Goal: Information Seeking & Learning: Learn about a topic

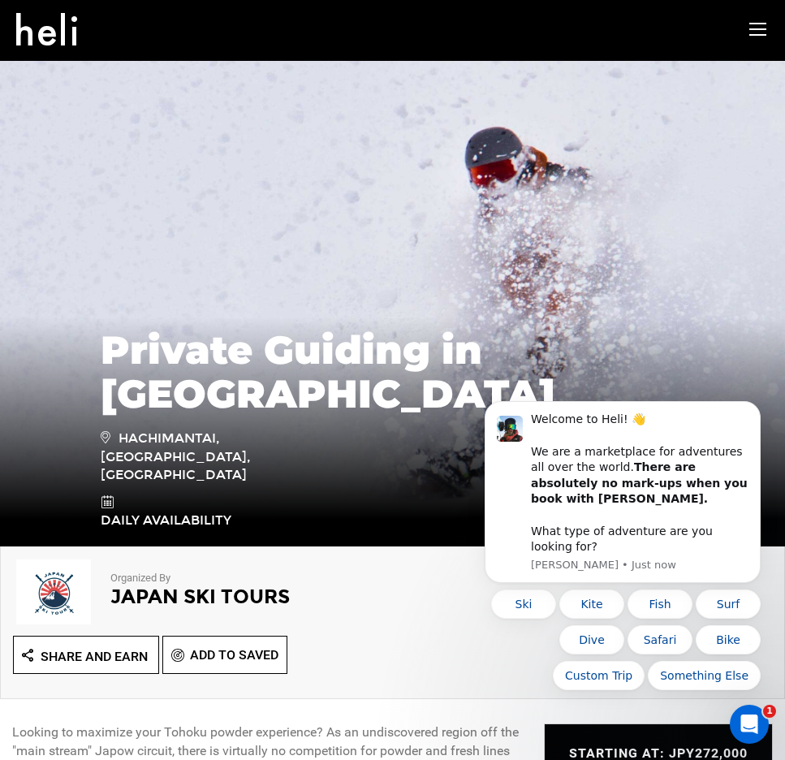
click at [753, 32] on icon at bounding box center [757, 29] width 17 height 19
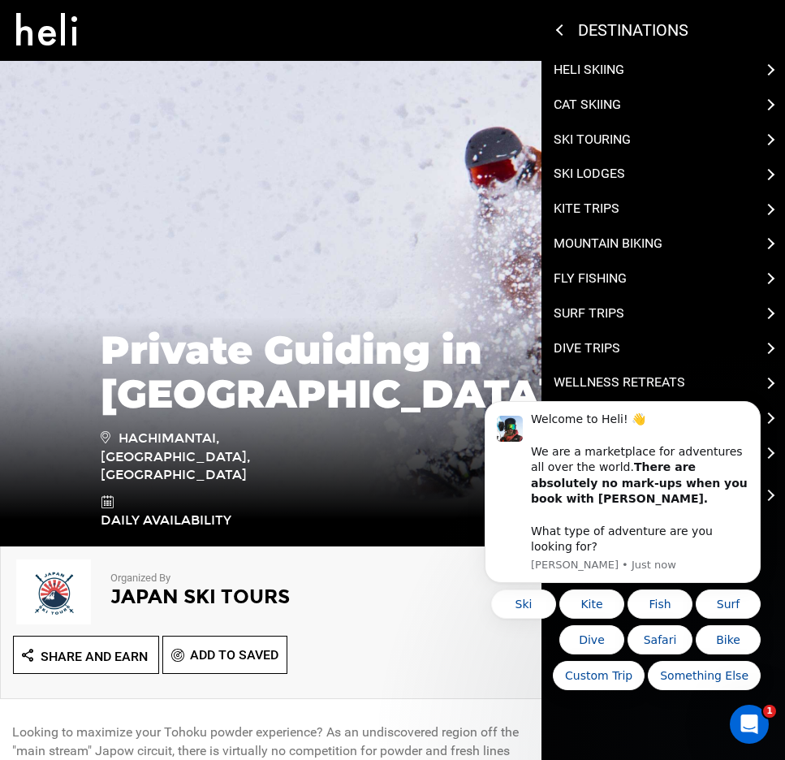
click at [593, 109] on p "Cat Skiing" at bounding box center [587, 105] width 67 height 19
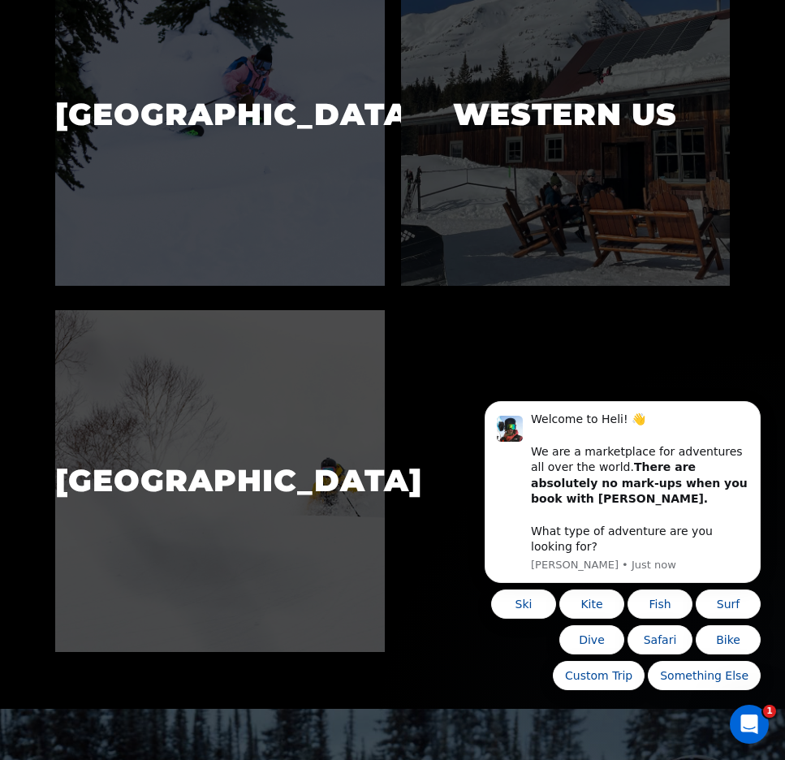
scroll to position [636, 0]
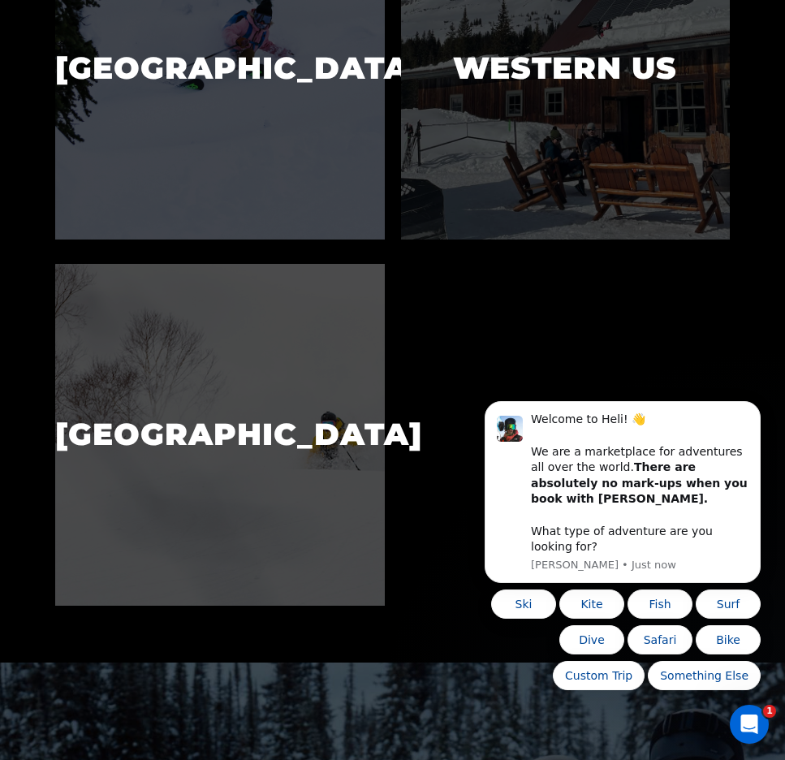
click at [204, 386] on img at bounding box center [219, 435] width 329 height 342
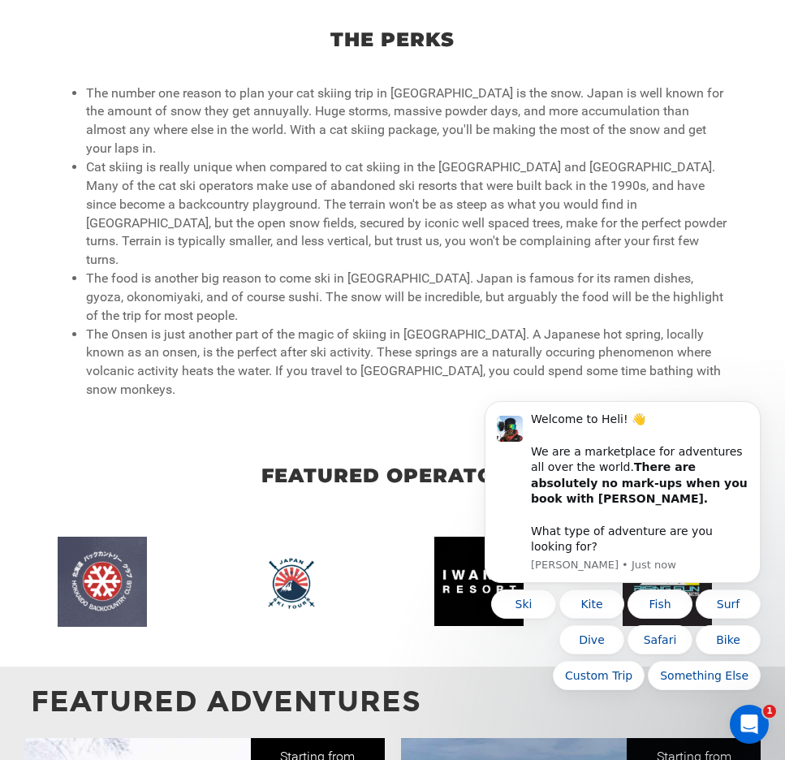
scroll to position [1167, 0]
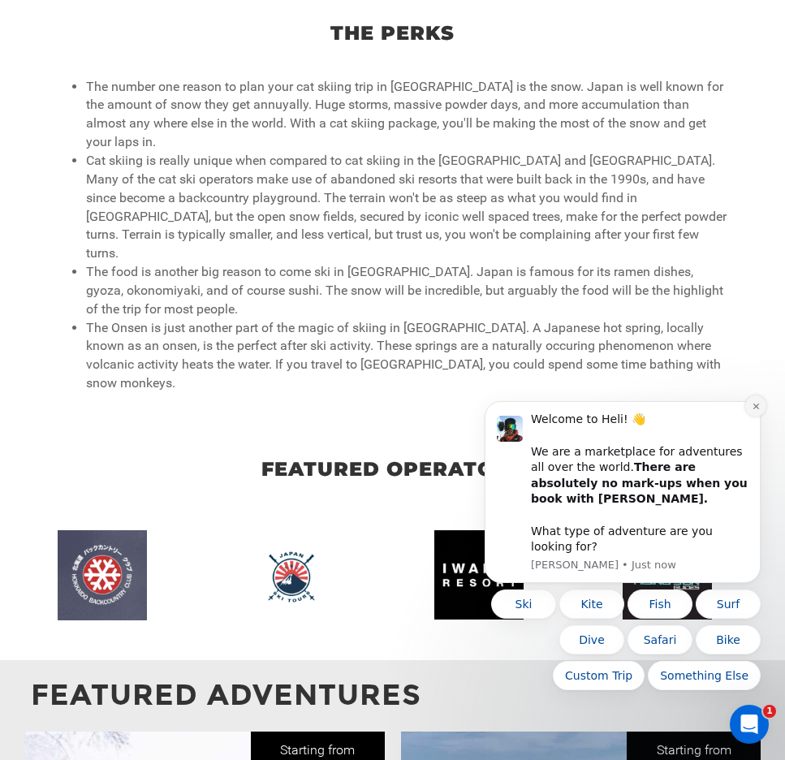
click at [758, 411] on icon "Dismiss notification" at bounding box center [756, 406] width 9 height 9
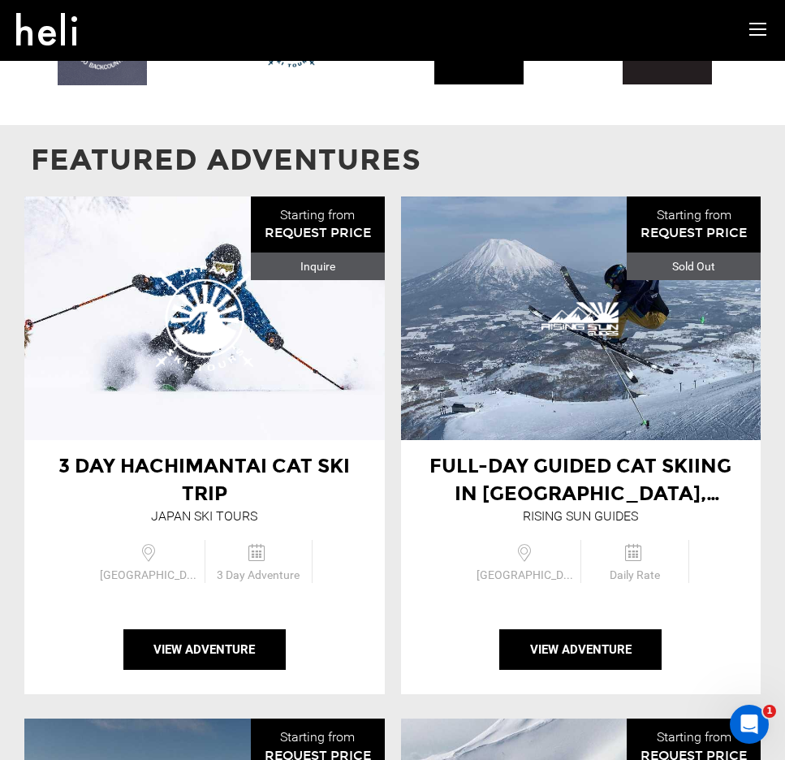
scroll to position [1650, 0]
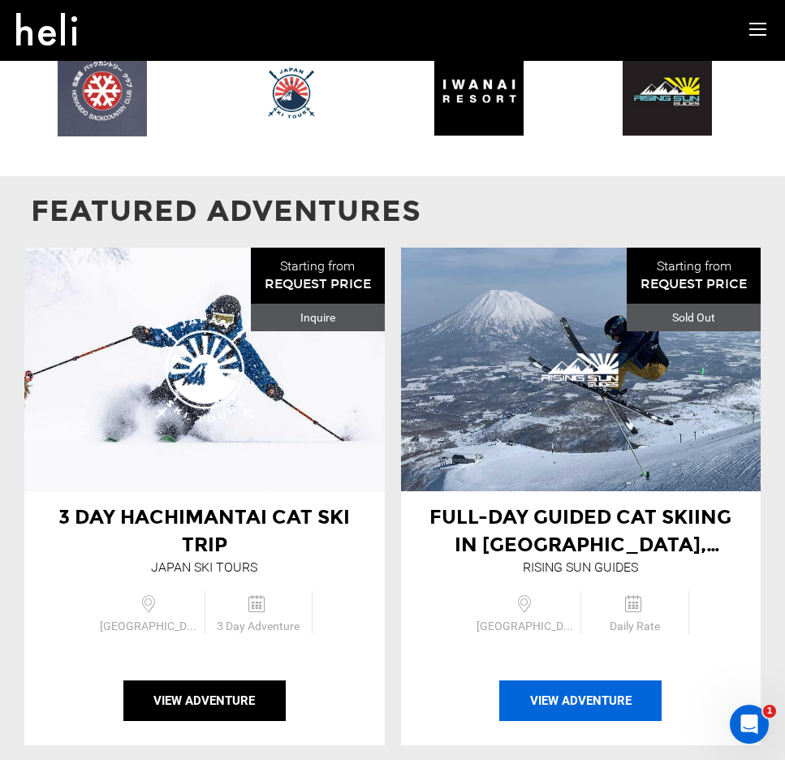
click at [570, 680] on button "View Adventure" at bounding box center [580, 700] width 162 height 41
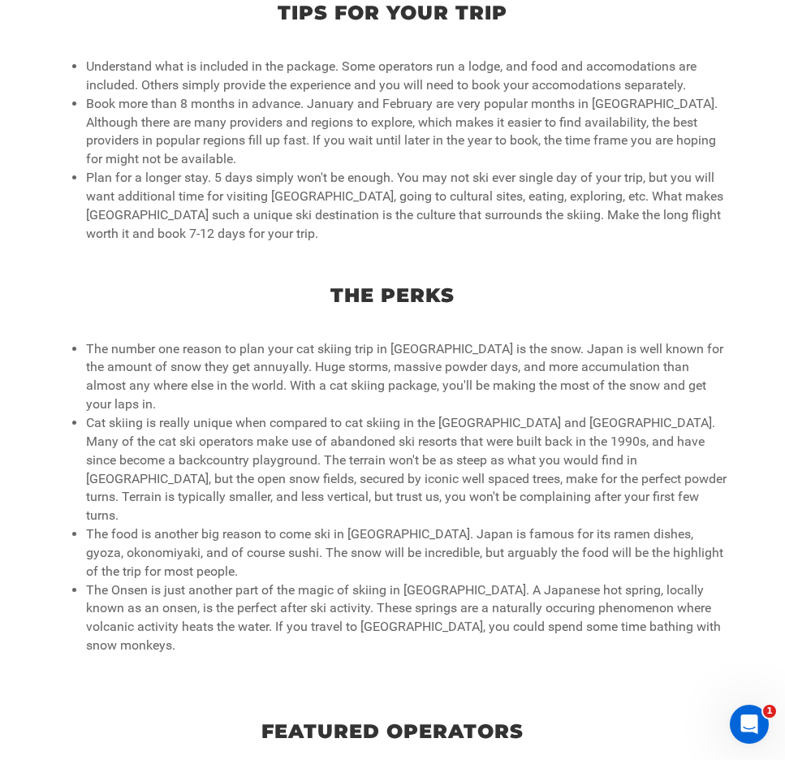
scroll to position [1220, 0]
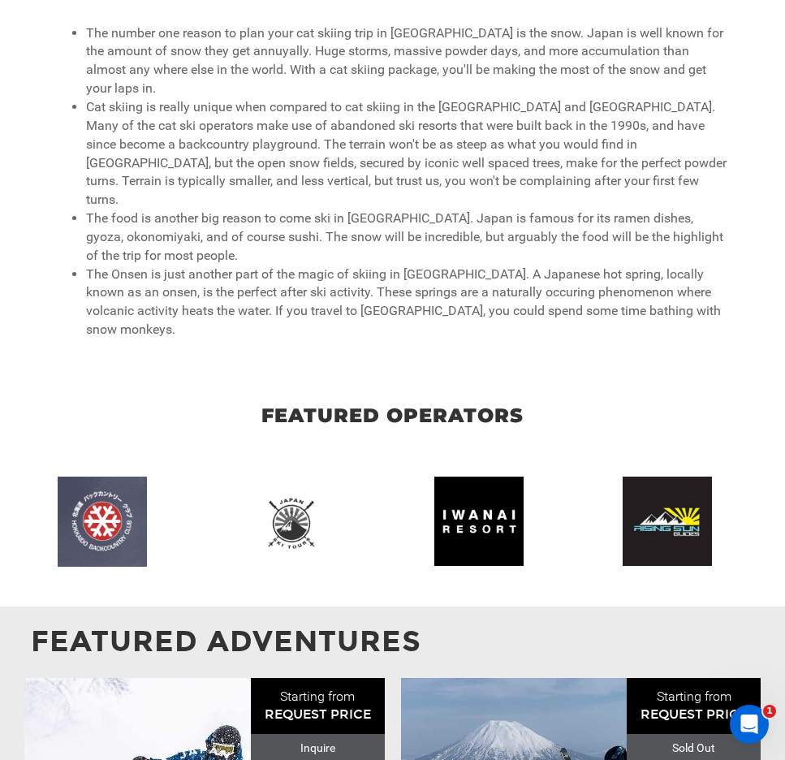
click at [281, 483] on img at bounding box center [299, 521] width 106 height 77
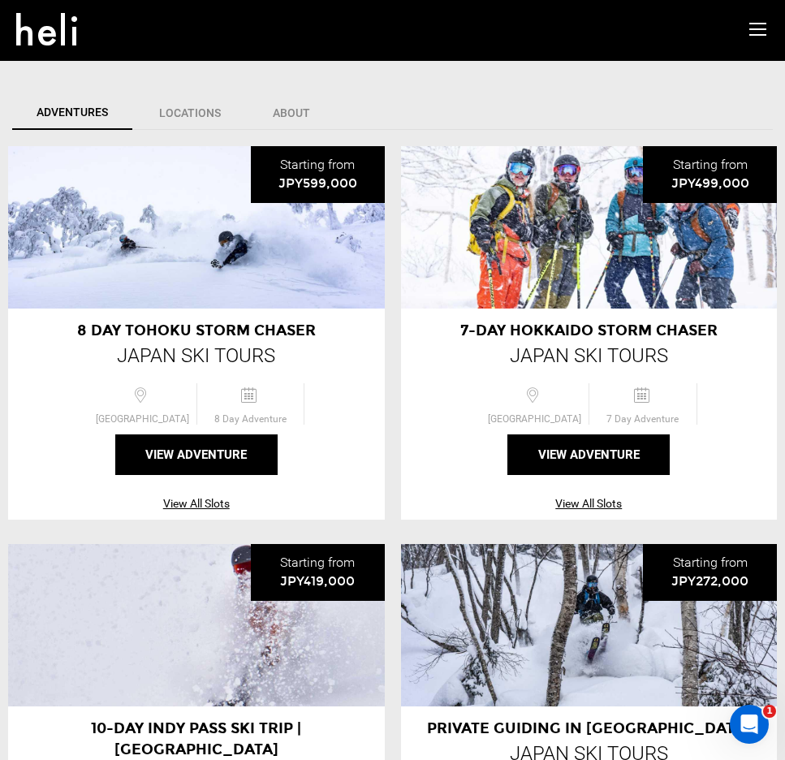
scroll to position [542, 0]
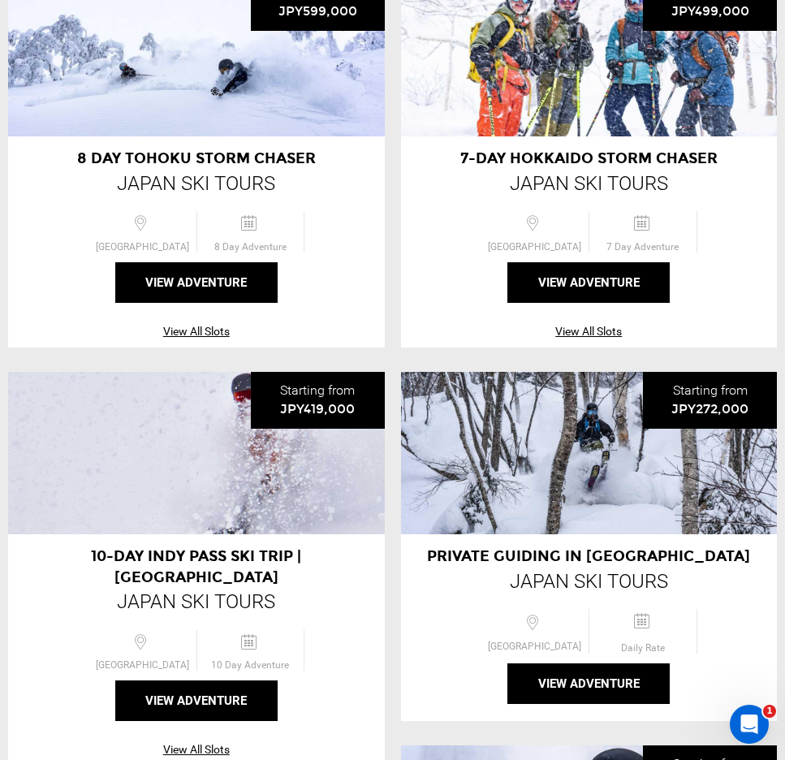
click at [271, 554] on span "10-Day Indy Pass Ski Trip | [GEOGRAPHIC_DATA]" at bounding box center [196, 566] width 210 height 39
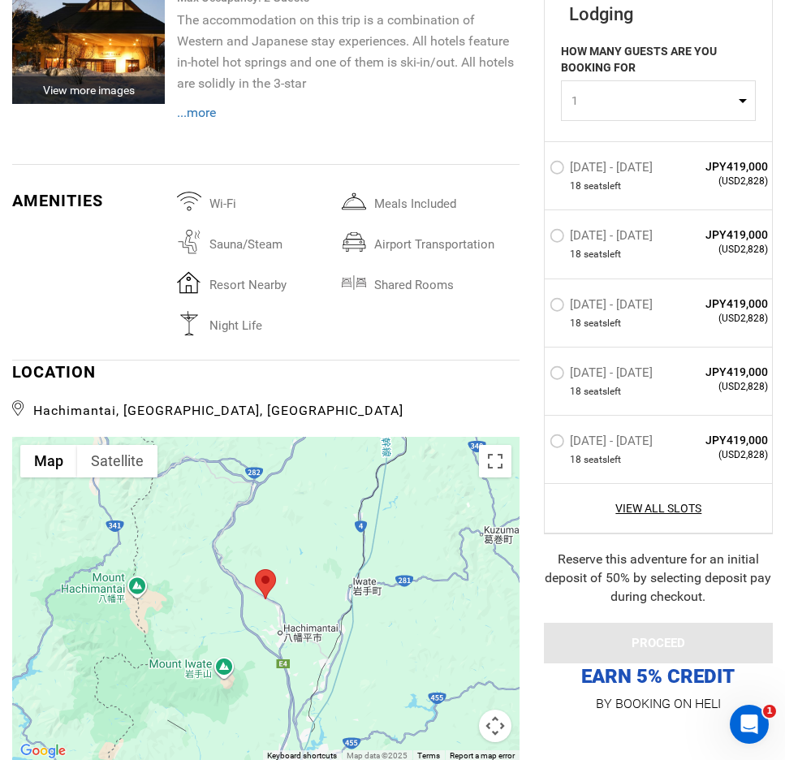
scroll to position [4101, 0]
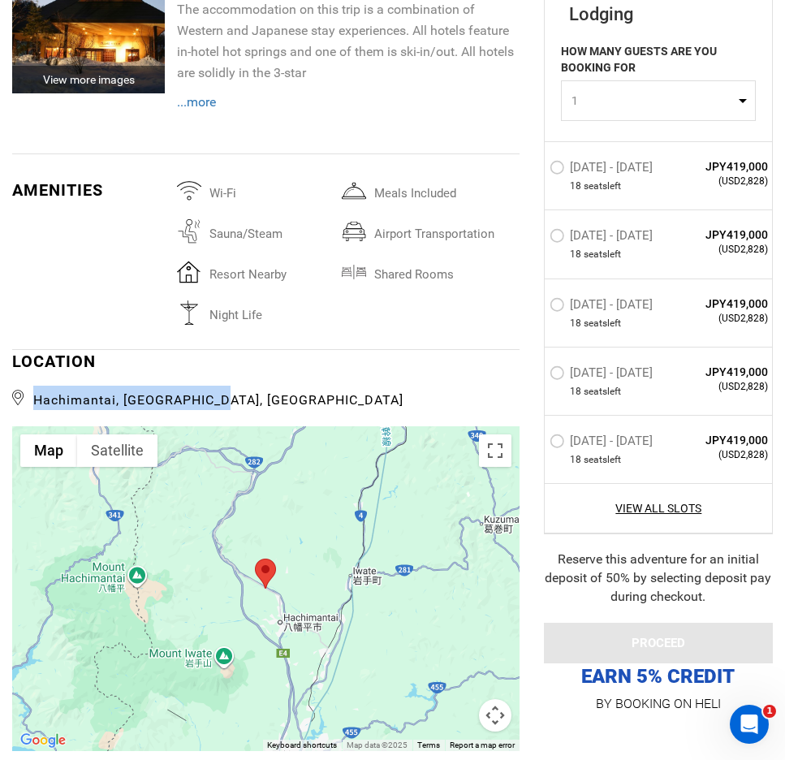
drag, startPoint x: 201, startPoint y: 295, endPoint x: 18, endPoint y: 291, distance: 183.5
click at [17, 386] on span "Hachimantai, [GEOGRAPHIC_DATA], [GEOGRAPHIC_DATA]" at bounding box center [265, 398] width 507 height 24
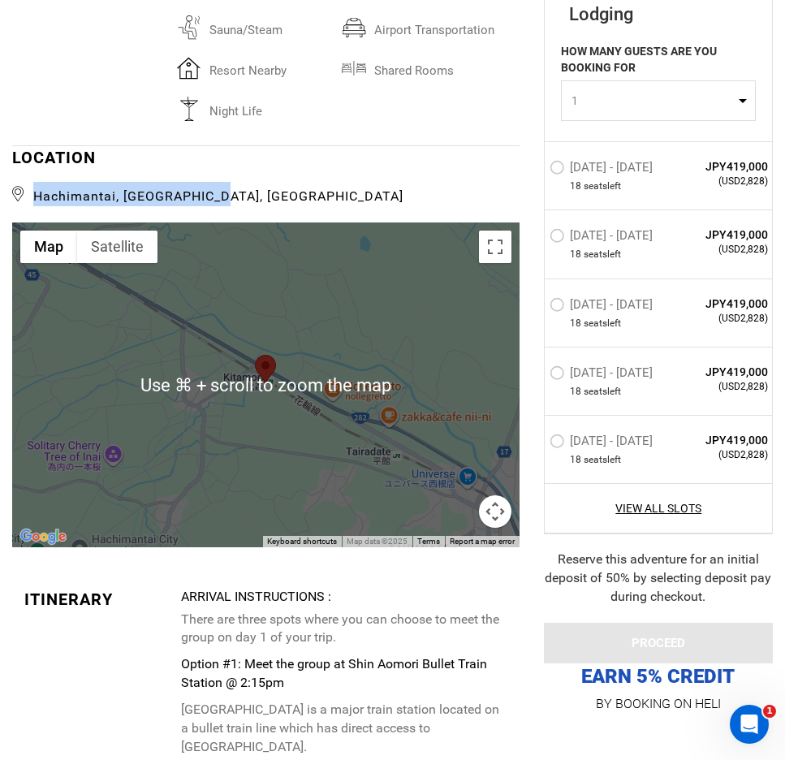
scroll to position [4306, 0]
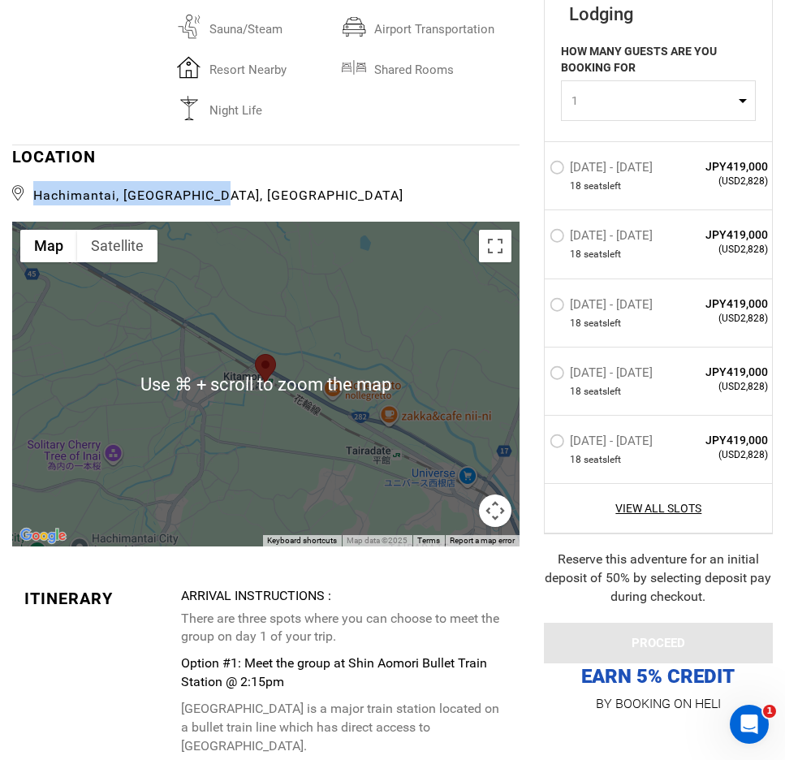
click at [177, 257] on div at bounding box center [265, 384] width 507 height 325
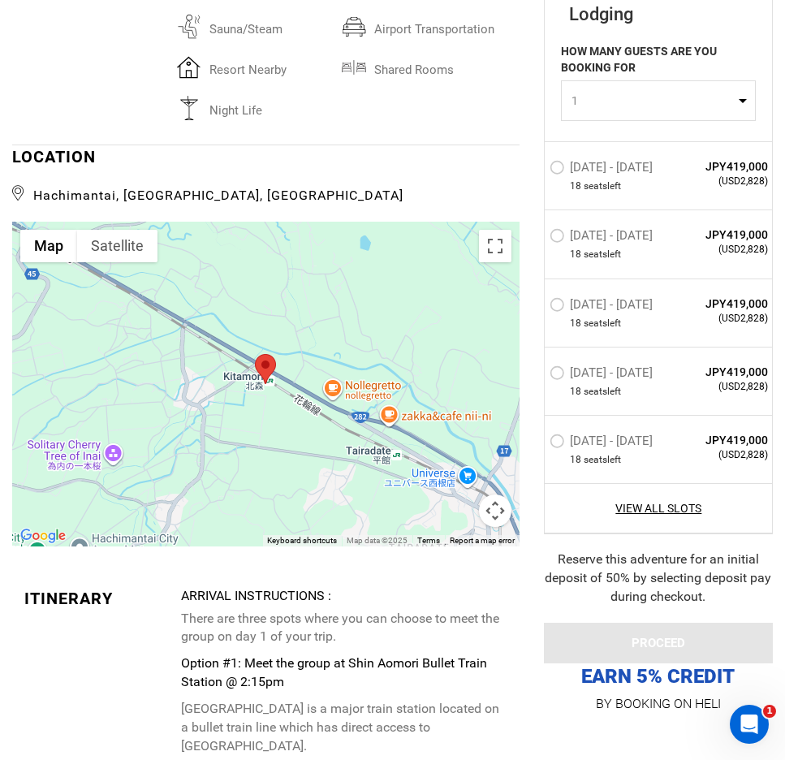
scroll to position [4314, 1]
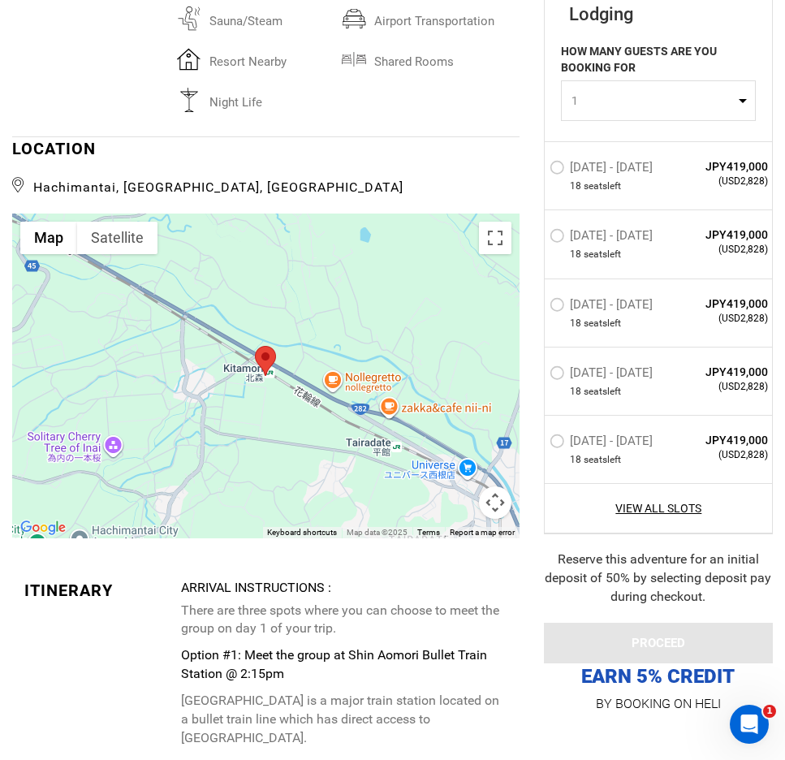
drag, startPoint x: 427, startPoint y: 382, endPoint x: 441, endPoint y: 356, distance: 29.4
click at [441, 356] on div at bounding box center [265, 376] width 507 height 325
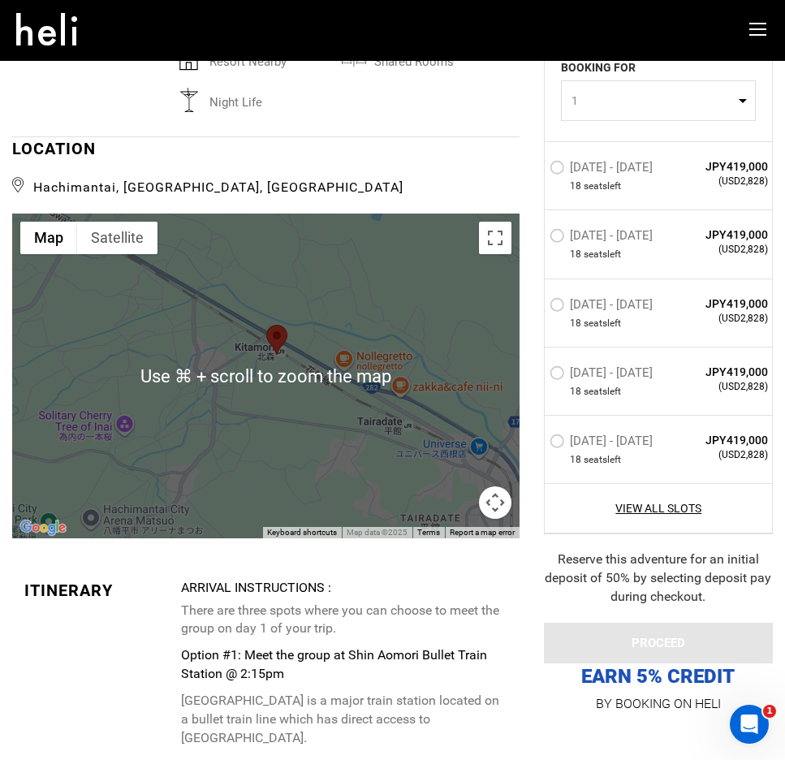
scroll to position [4313, 0]
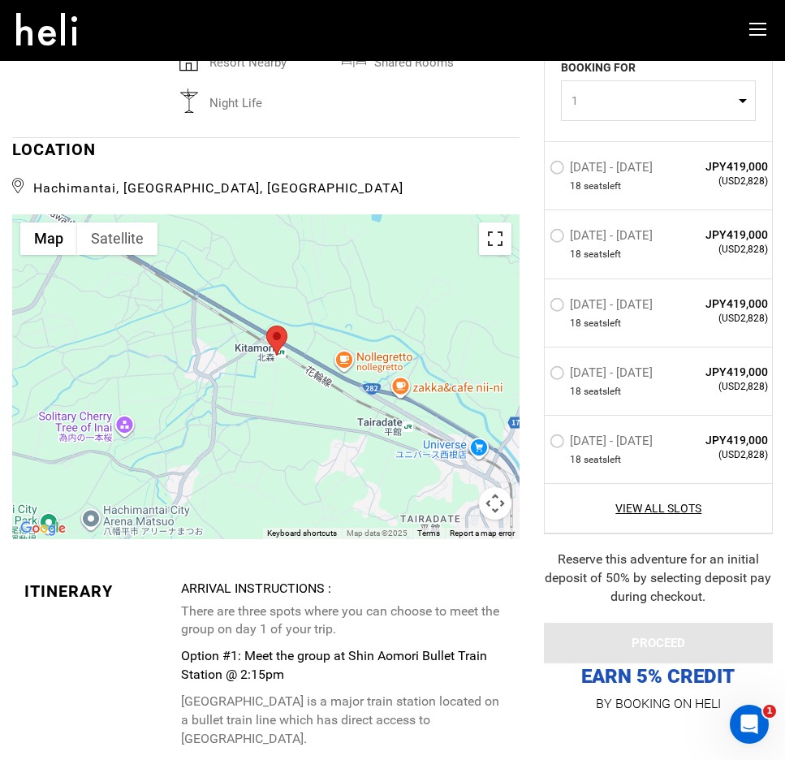
click at [499, 222] on button "Toggle fullscreen view" at bounding box center [495, 238] width 32 height 32
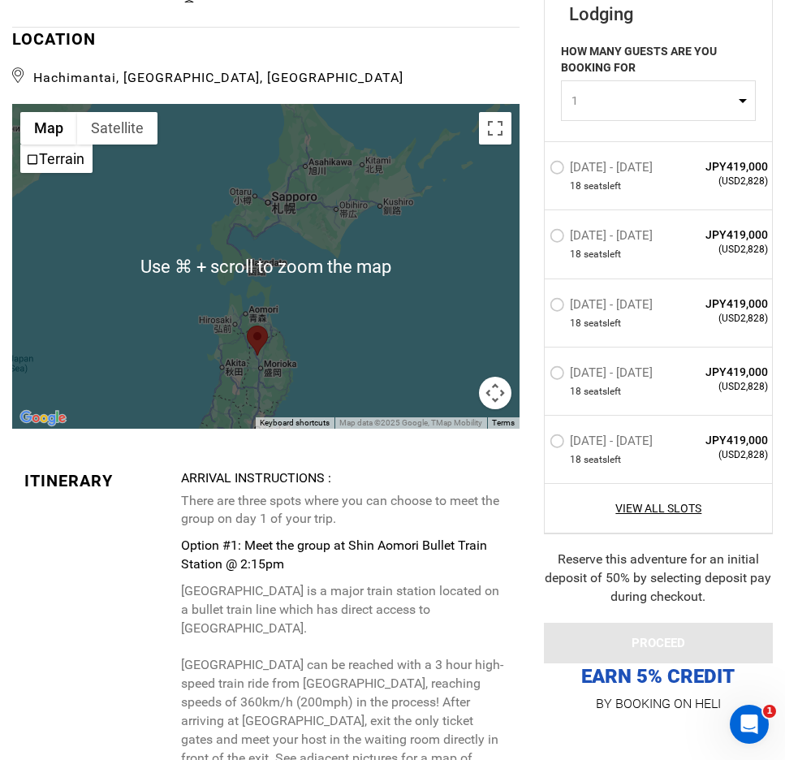
scroll to position [4489, 0]
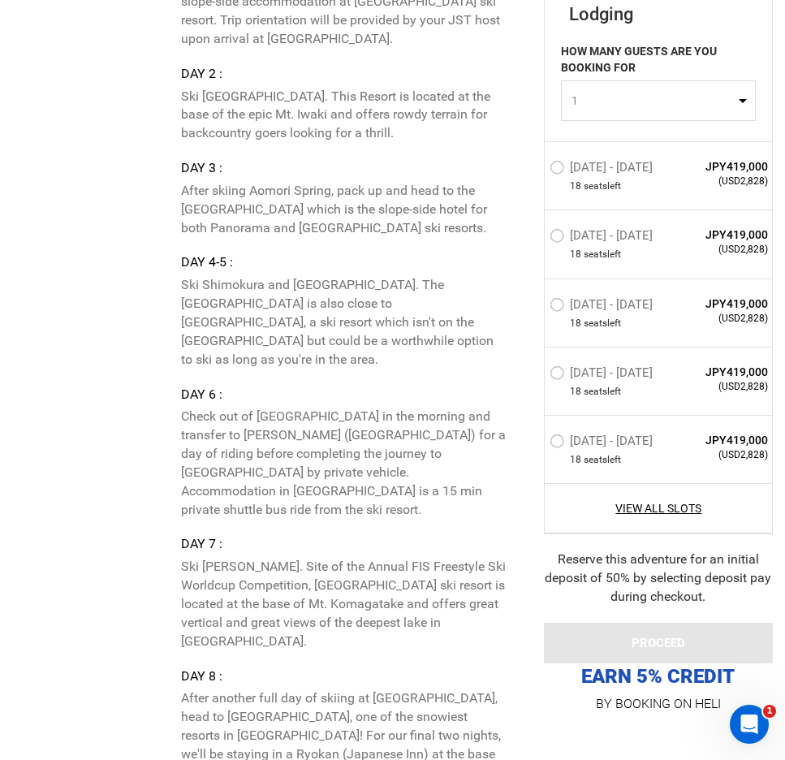
scroll to position [6115, 0]
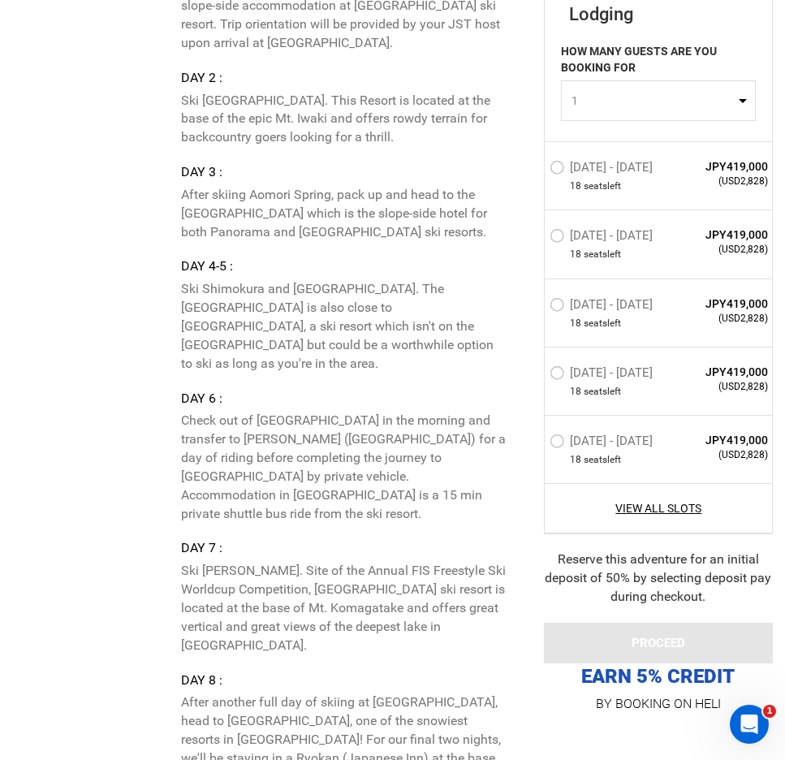
click at [347, 438] on div "Arrival Instructions : There are three spots where you can choose to meet the g…" at bounding box center [344, 9] width 326 height 2464
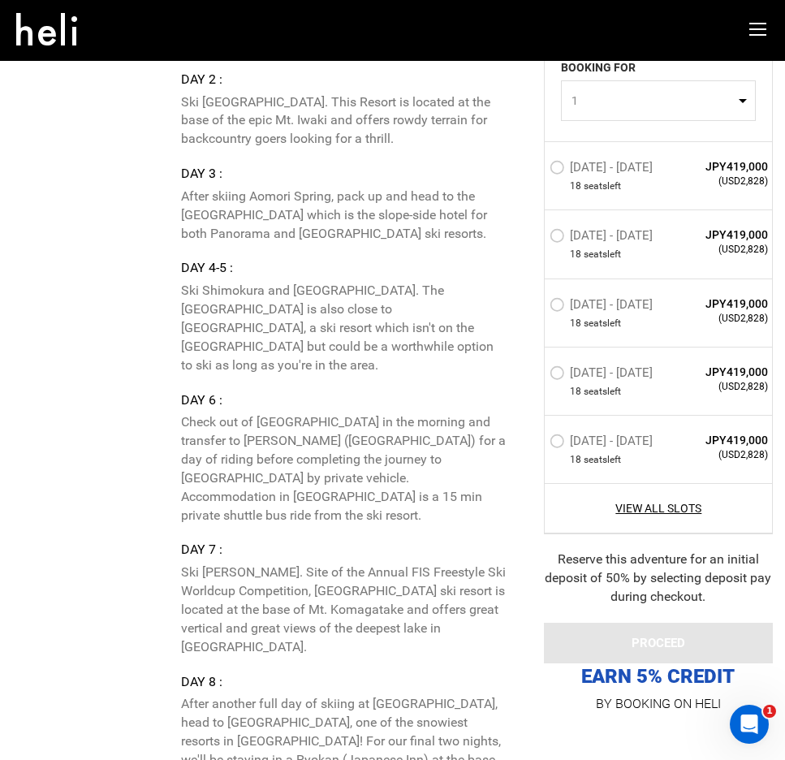
click at [321, 444] on div "Arrival Instructions : There are three spots where you can choose to meet the g…" at bounding box center [344, 10] width 326 height 2464
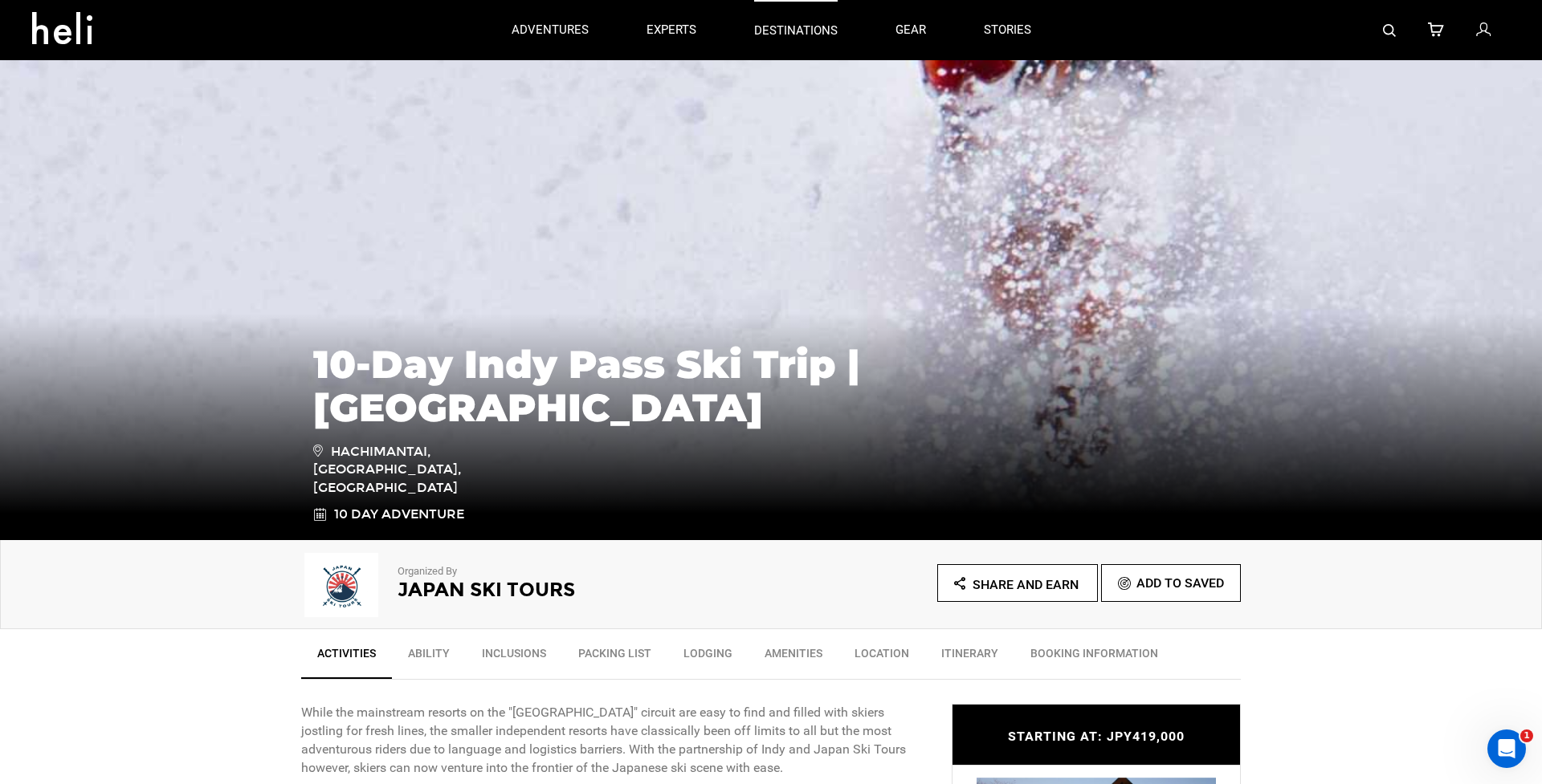
scroll to position [0, 0]
